Goal: Book appointment/travel/reservation

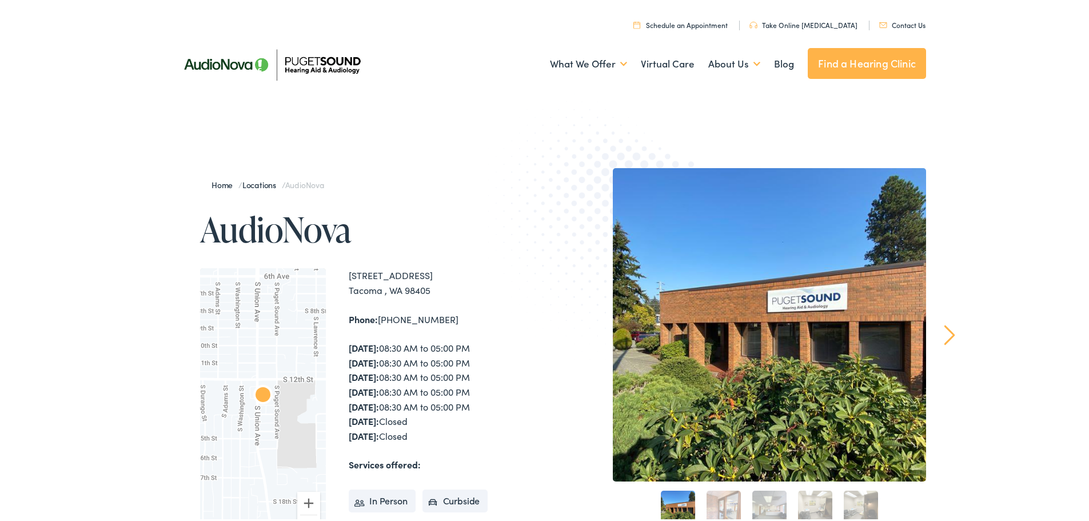
click at [710, 19] on link "Schedule an Appointment" at bounding box center [681, 23] width 94 height 10
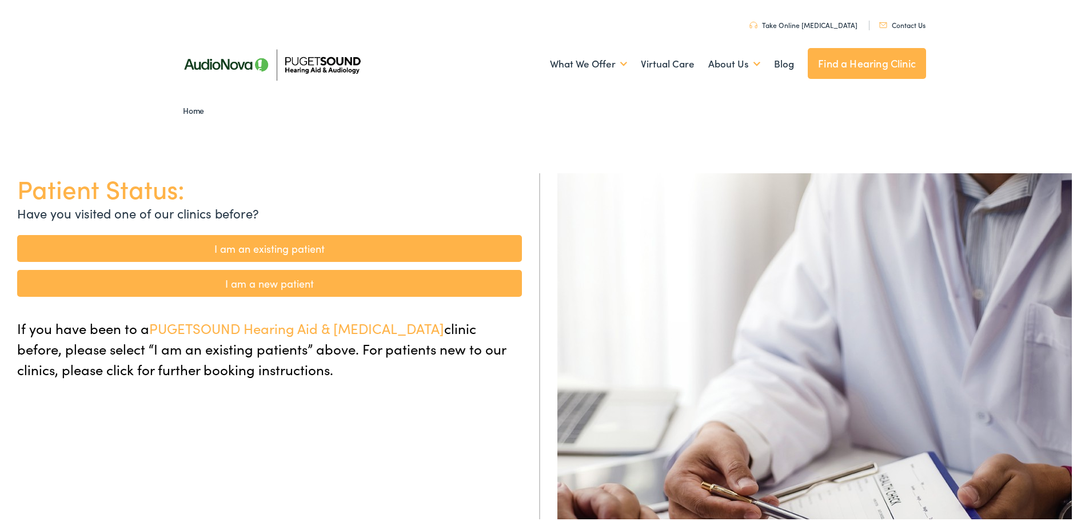
click at [347, 276] on link "I am a new patient" at bounding box center [269, 281] width 505 height 27
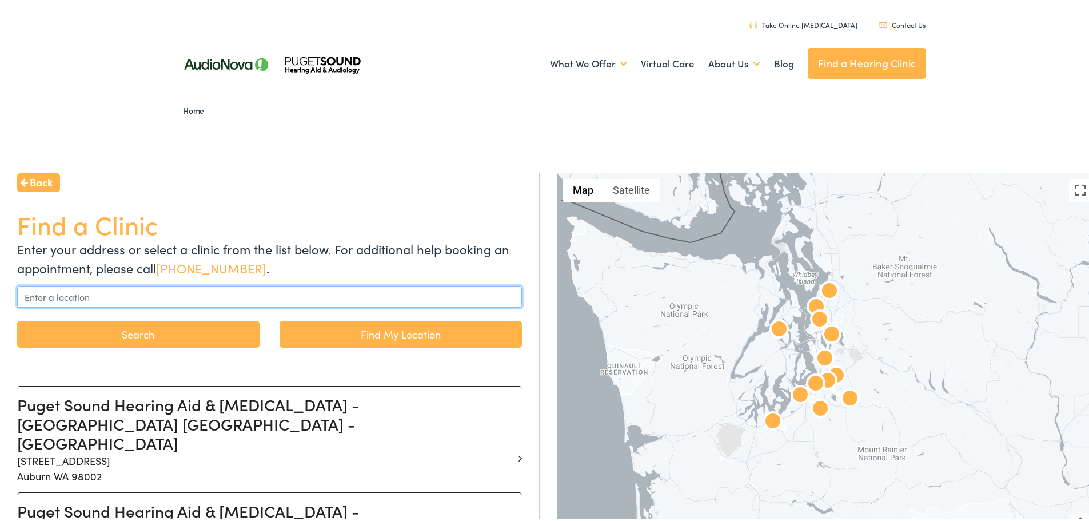
click at [300, 296] on input "text" at bounding box center [269, 295] width 505 height 22
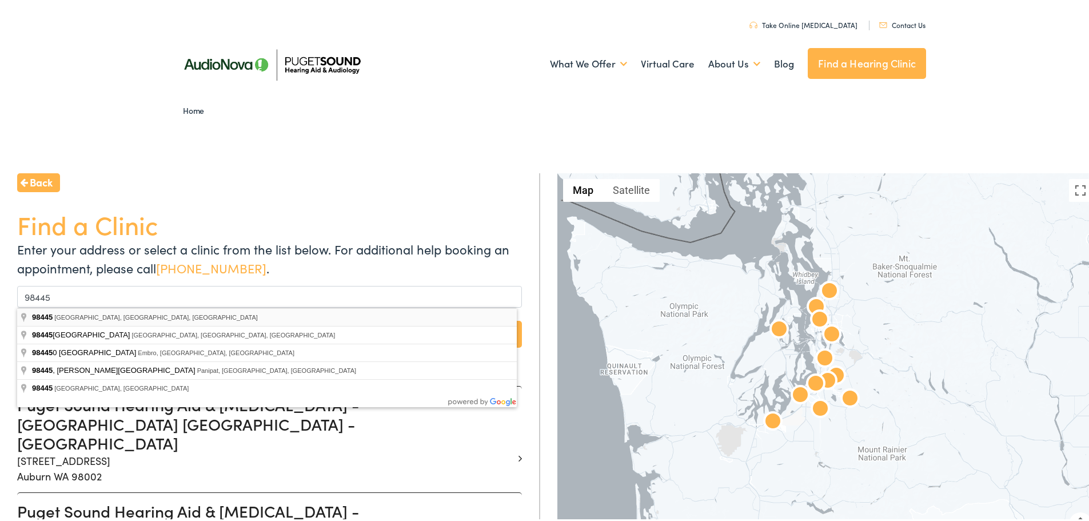
type input "Tacoma, [GEOGRAPHIC_DATA] 98445, [GEOGRAPHIC_DATA]"
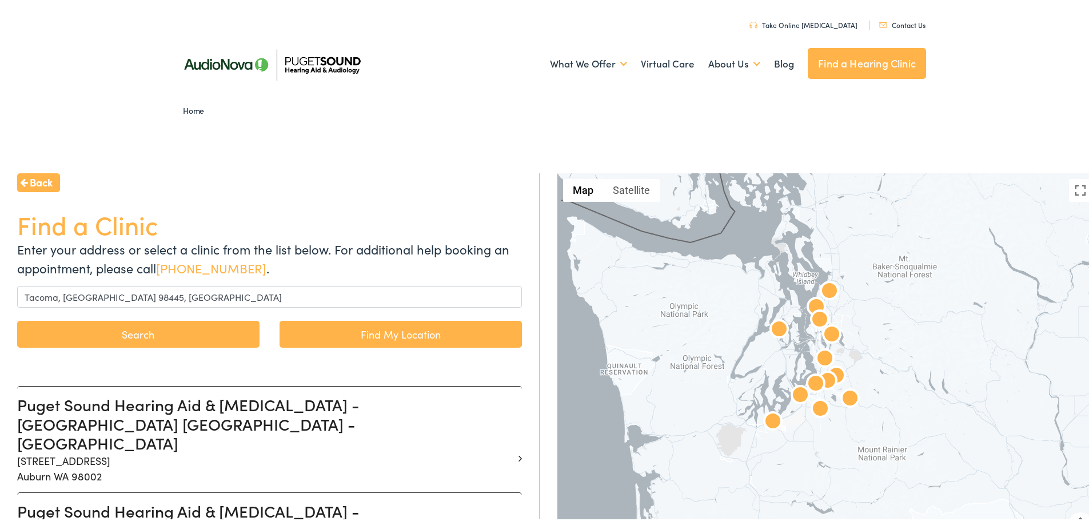
click at [186, 334] on button "Search" at bounding box center [138, 331] width 242 height 27
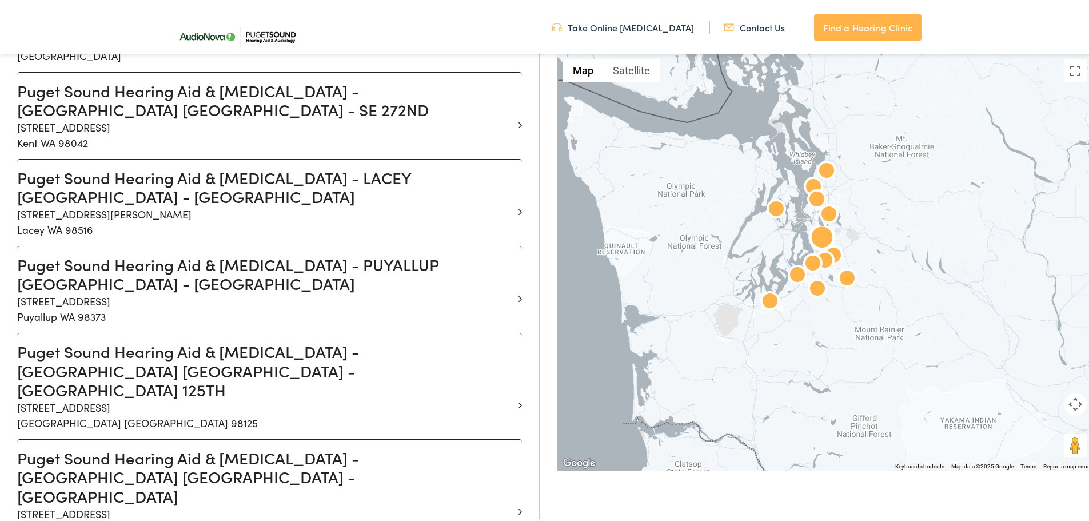
scroll to position [858, 0]
